Goal: Task Accomplishment & Management: Manage account settings

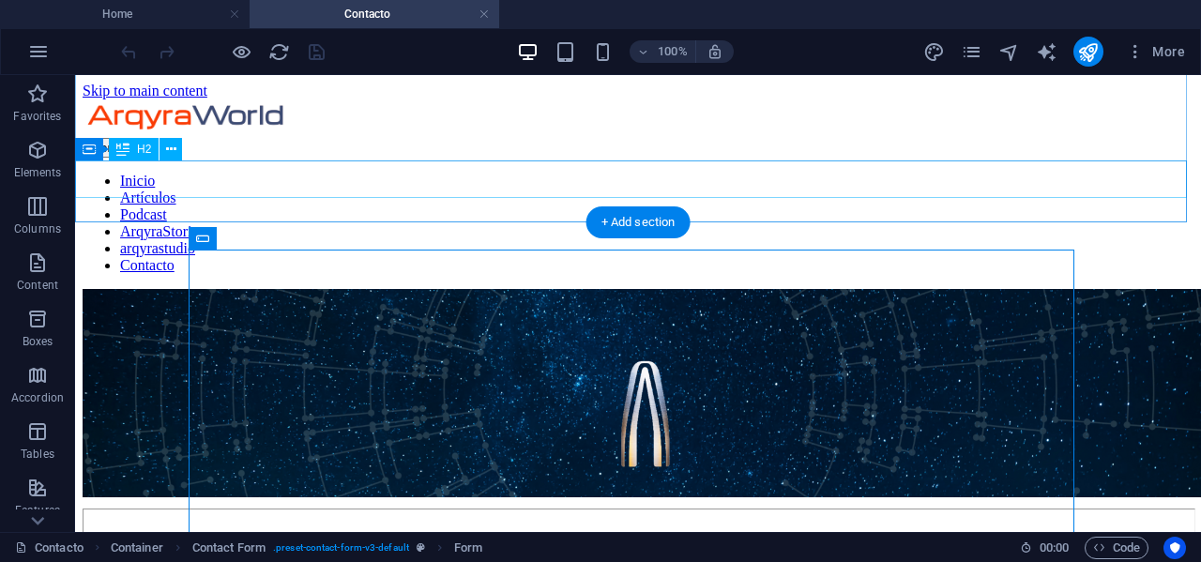
scroll to position [281, 0]
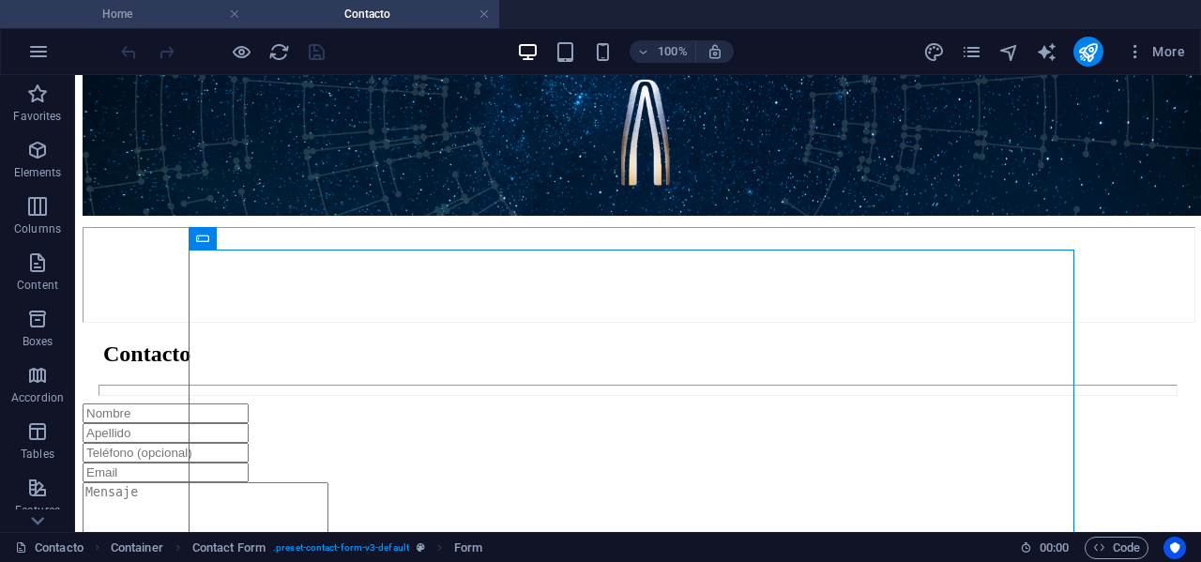
click at [151, 8] on h4 "Home" at bounding box center [125, 14] width 250 height 21
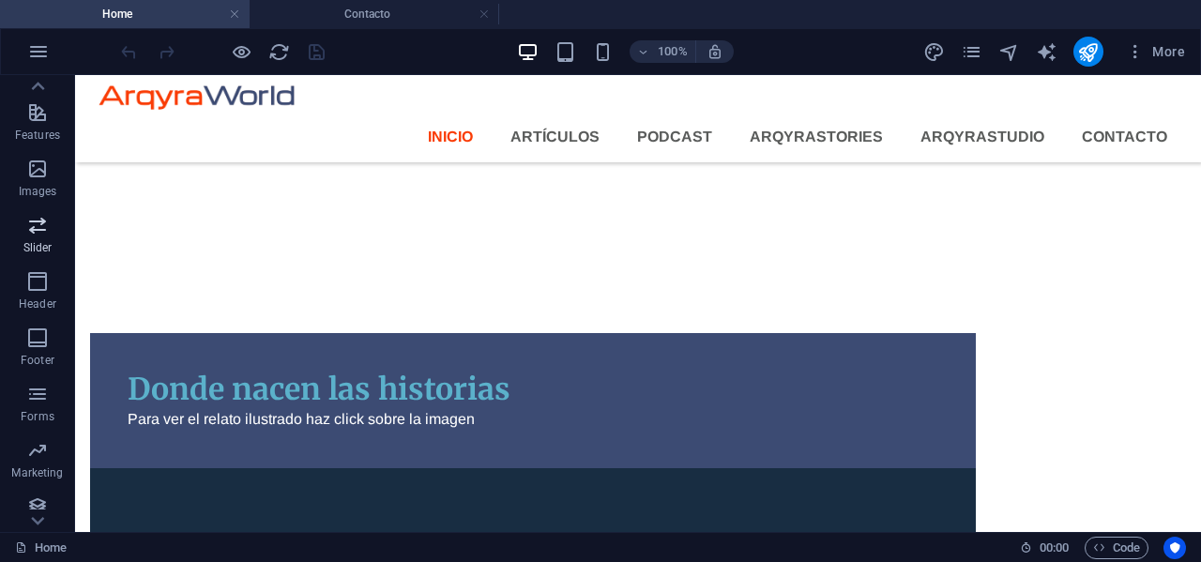
scroll to position [387, 0]
click at [41, 506] on span "Collections" at bounding box center [37, 505] width 75 height 45
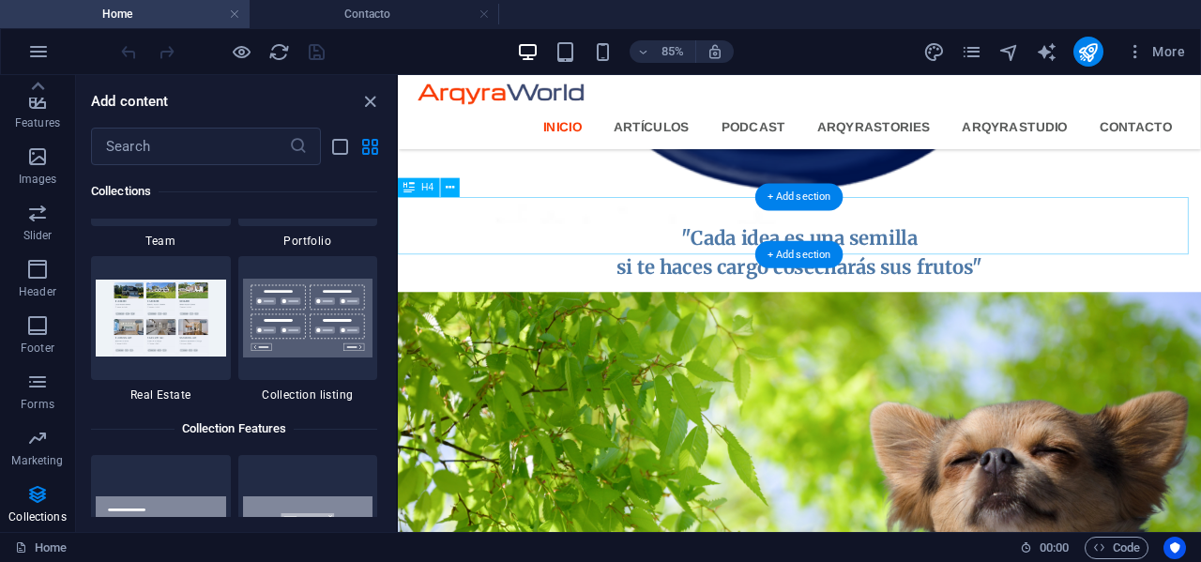
scroll to position [946, 0]
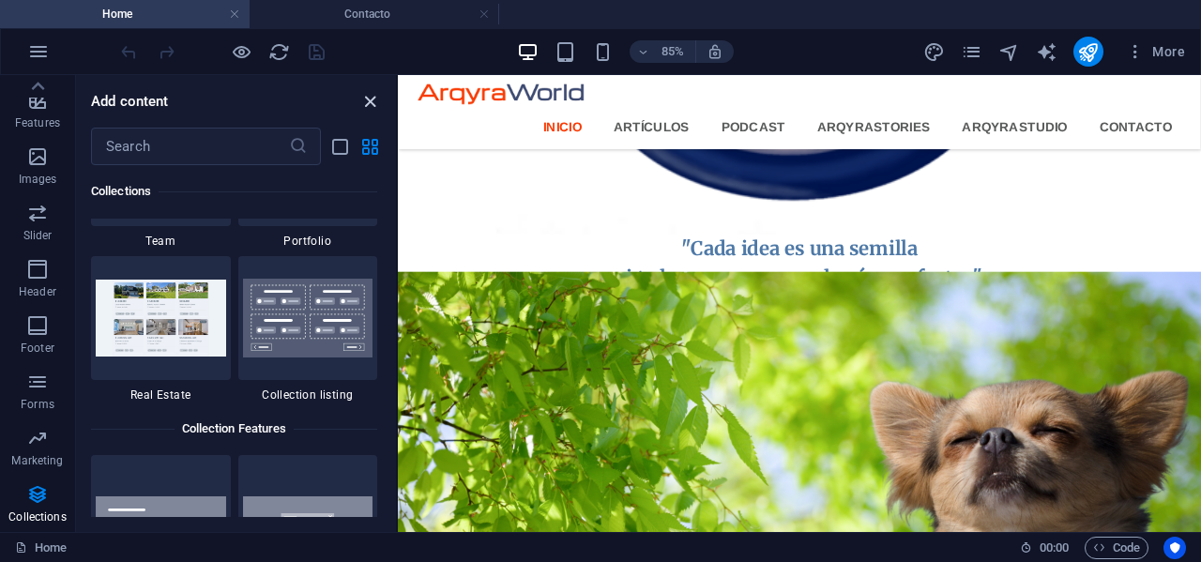
click at [363, 98] on icon "close panel" at bounding box center [370, 102] width 22 height 22
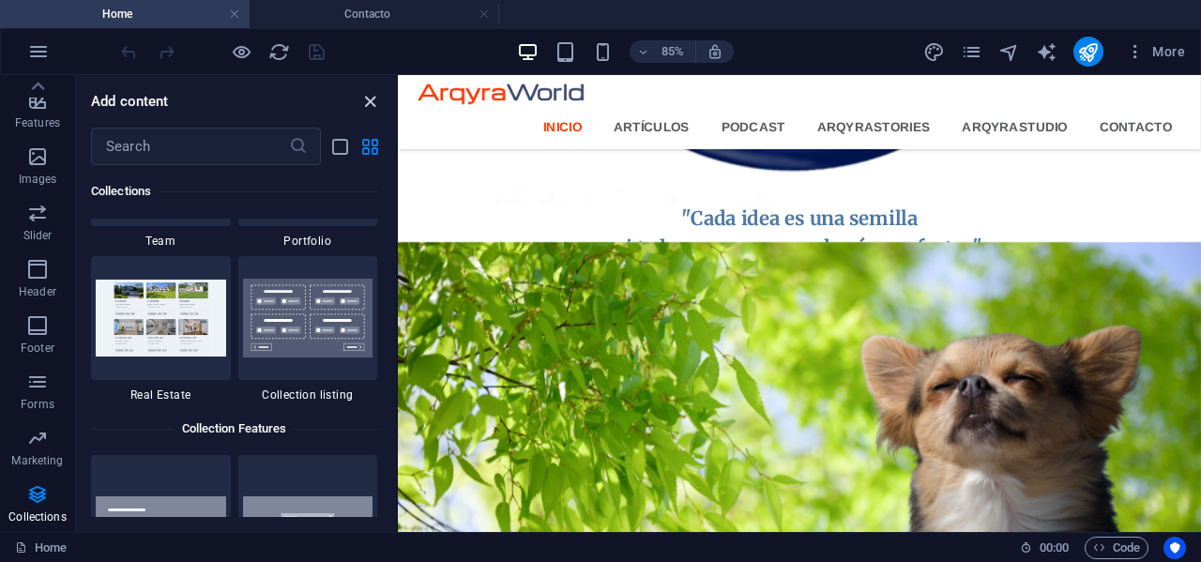
scroll to position [977, 0]
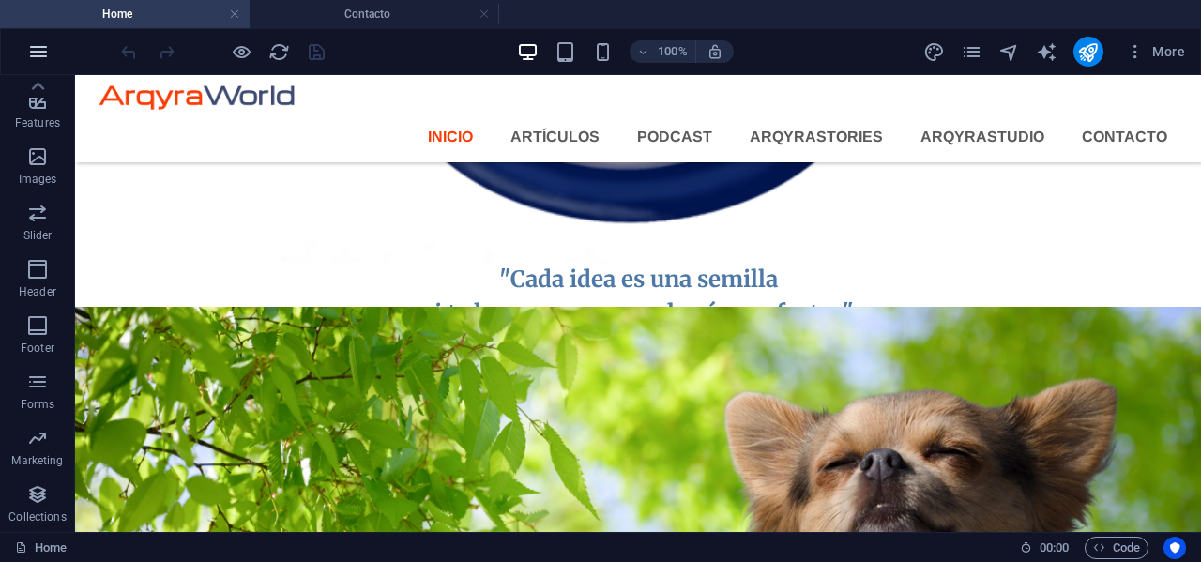
click at [36, 52] on icon "button" at bounding box center [38, 51] width 23 height 23
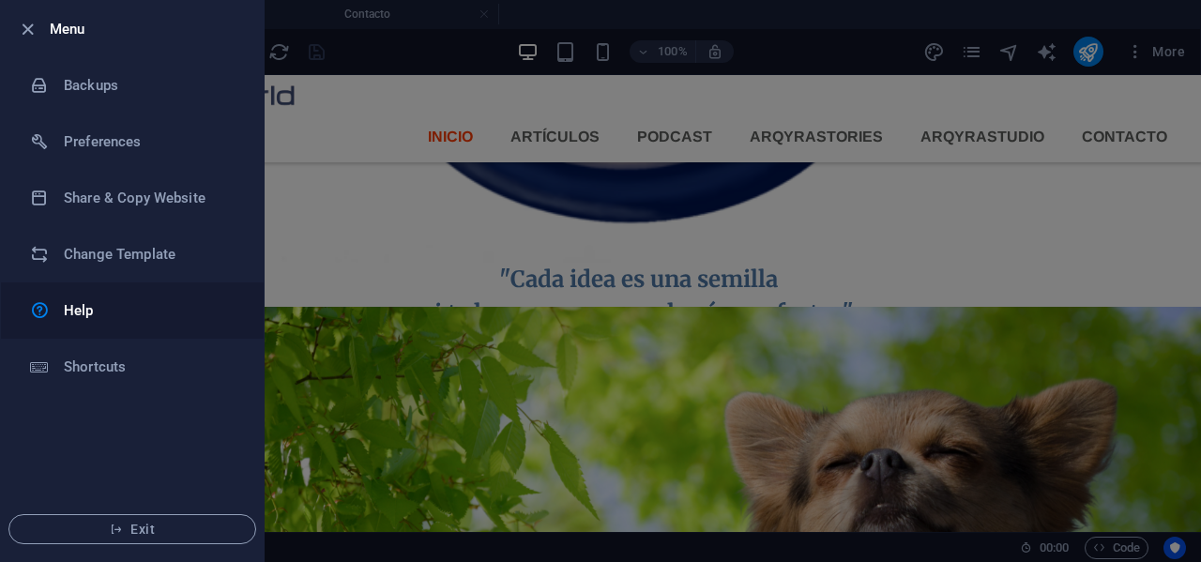
click at [79, 317] on h6 "Help" at bounding box center [151, 310] width 174 height 23
click at [25, 28] on icon "button" at bounding box center [28, 30] width 22 height 22
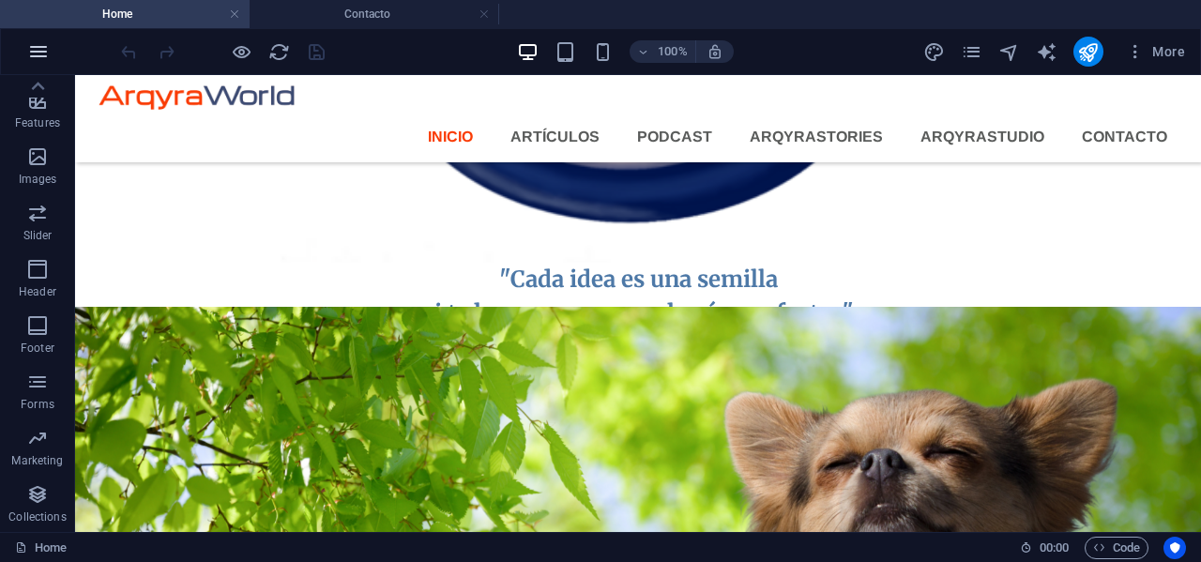
click at [38, 60] on icon "button" at bounding box center [38, 51] width 23 height 23
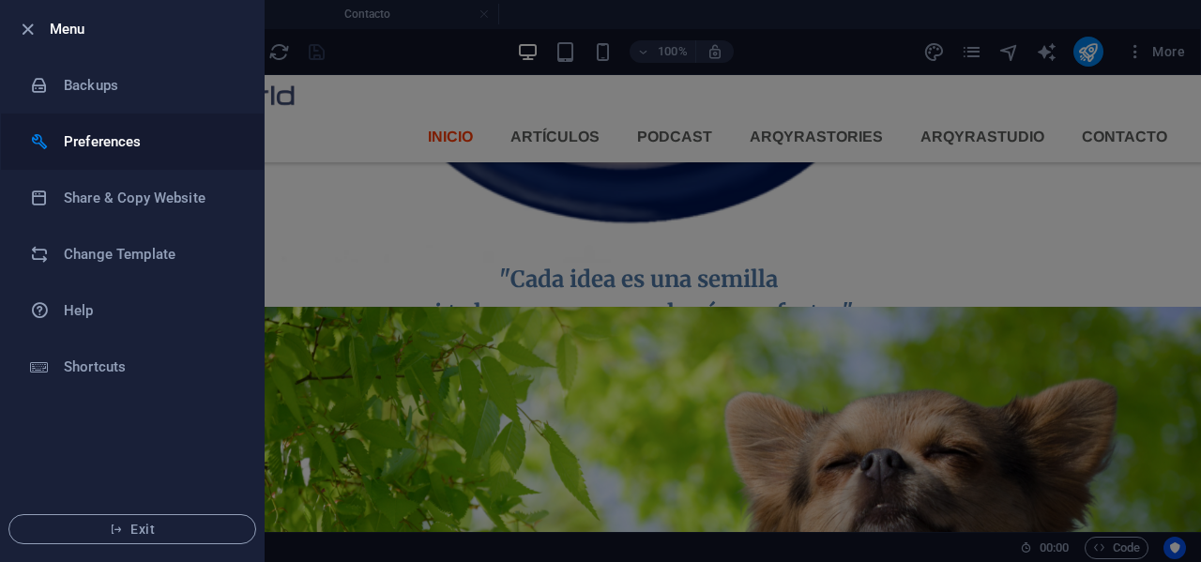
click at [72, 147] on h6 "Preferences" at bounding box center [151, 141] width 174 height 23
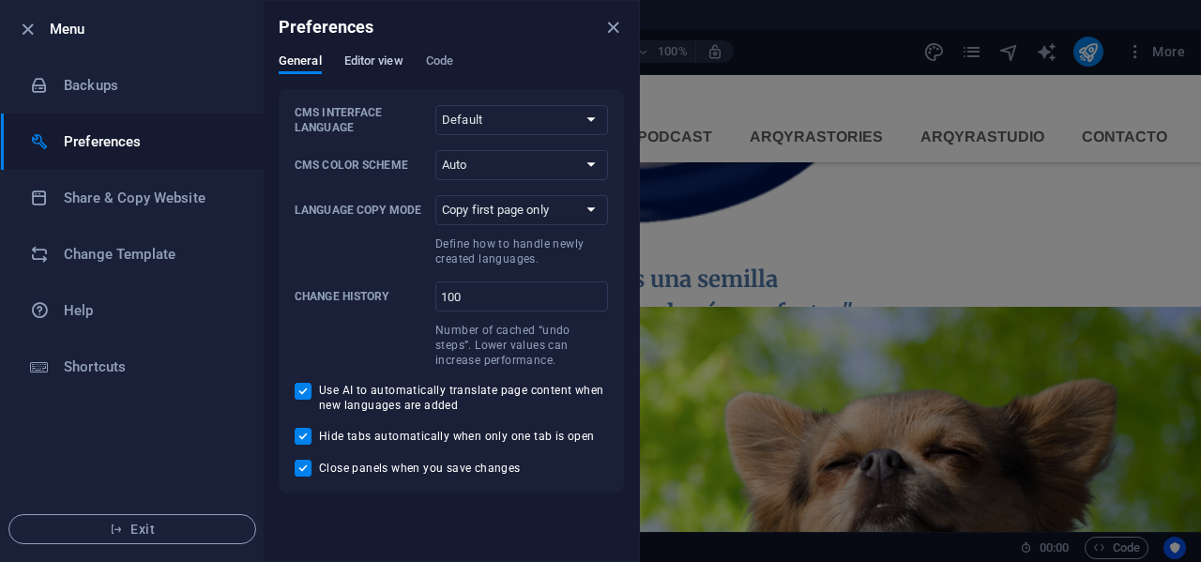
click at [355, 65] on span "Editor view" at bounding box center [373, 63] width 59 height 26
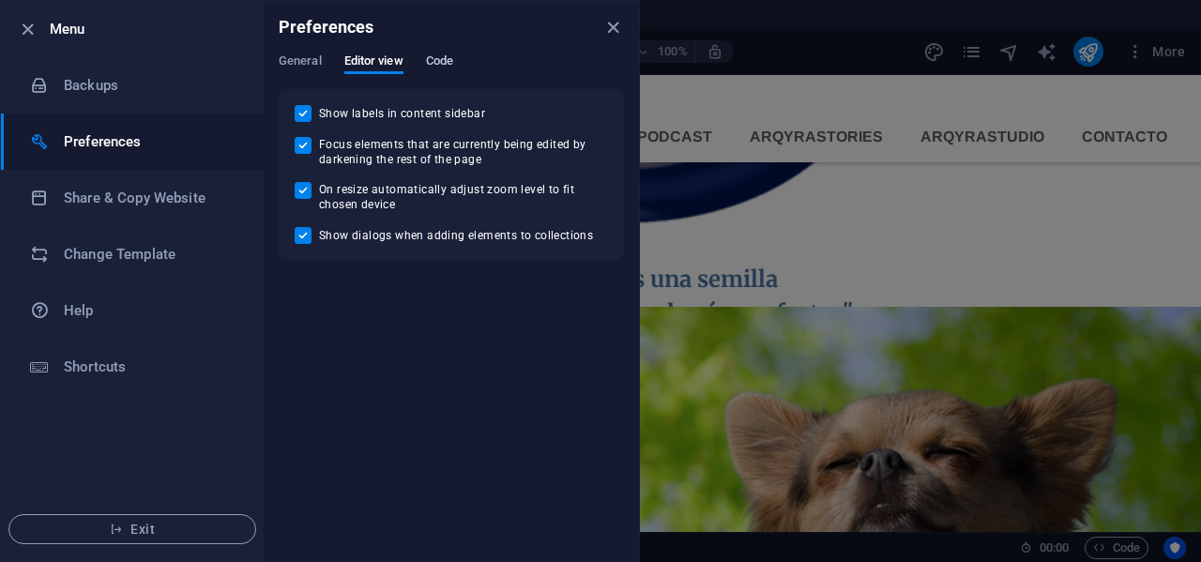
click at [438, 68] on span "Code" at bounding box center [439, 63] width 27 height 26
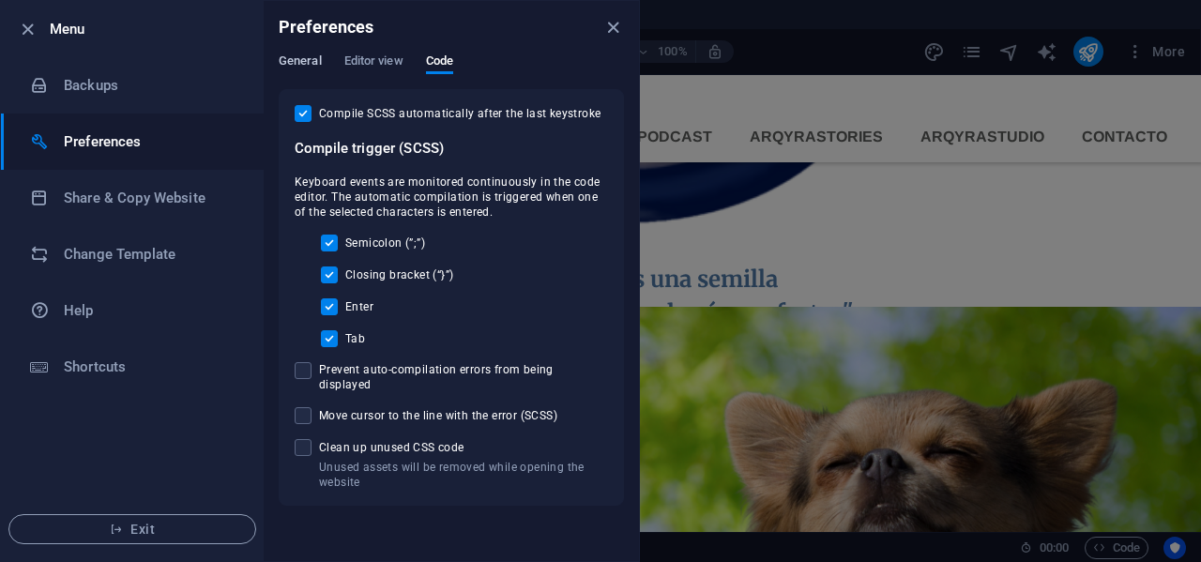
click at [292, 57] on span "General" at bounding box center [300, 63] width 43 height 26
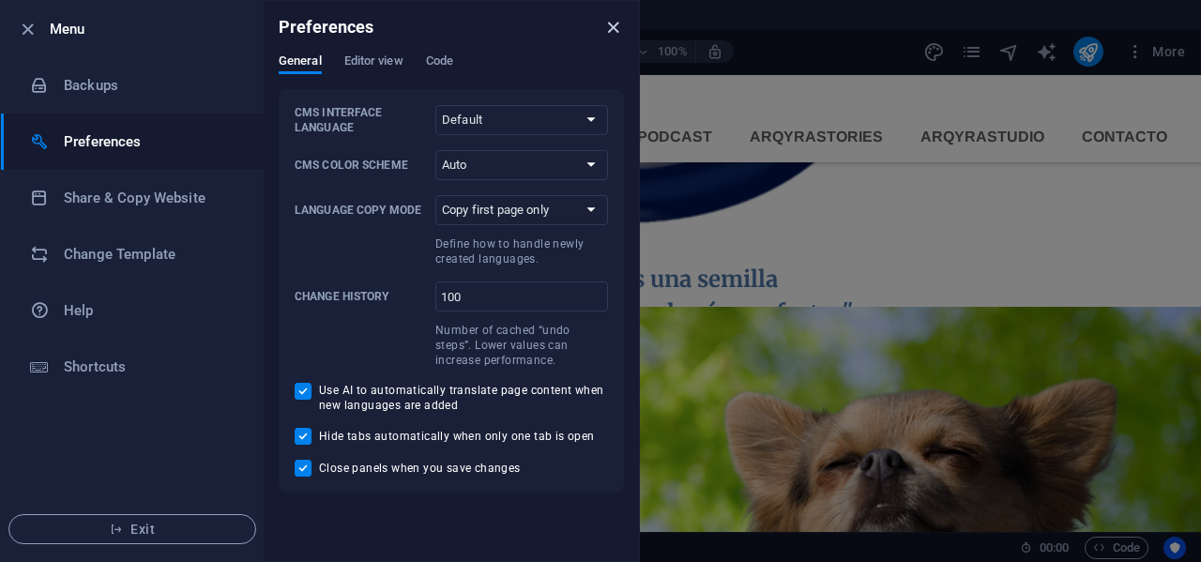
click at [613, 30] on icon "close" at bounding box center [613, 28] width 22 height 22
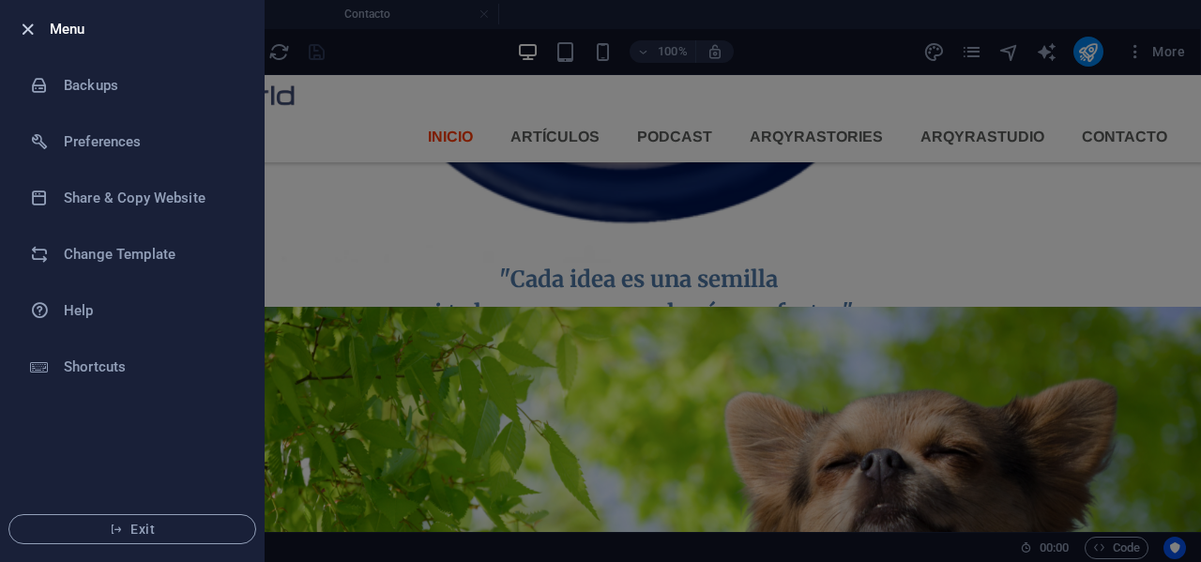
click at [28, 31] on icon "button" at bounding box center [28, 30] width 22 height 22
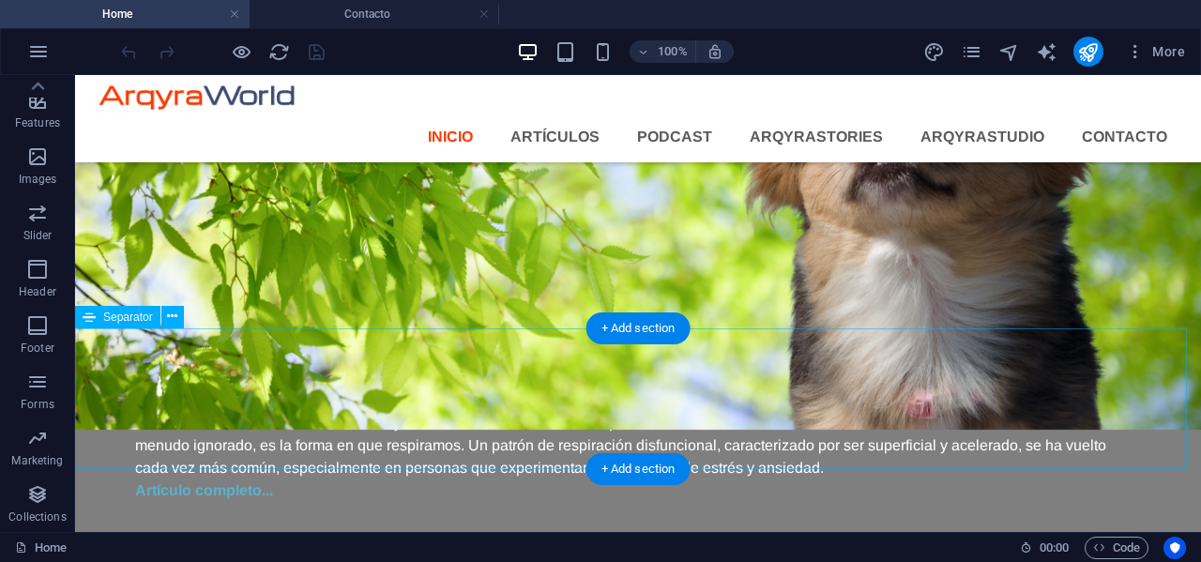
scroll to position [1662, 0]
